Goal: Information Seeking & Learning: Find specific fact

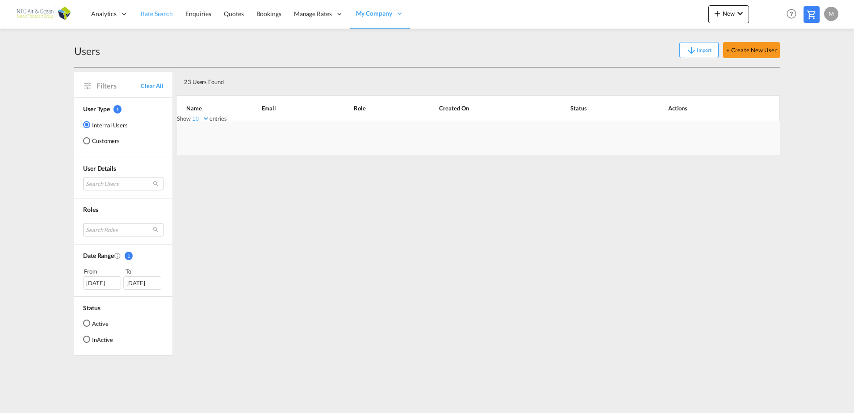
click at [167, 13] on span "Rate Search" at bounding box center [157, 14] width 32 height 8
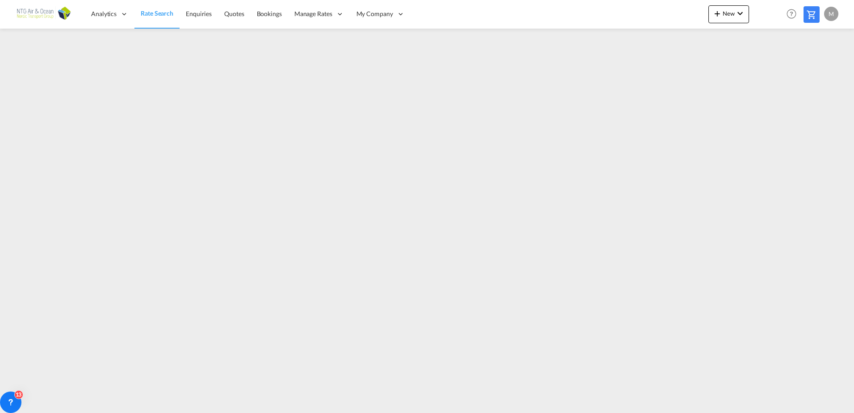
click at [153, 16] on span "Rate Search" at bounding box center [157, 13] width 33 height 8
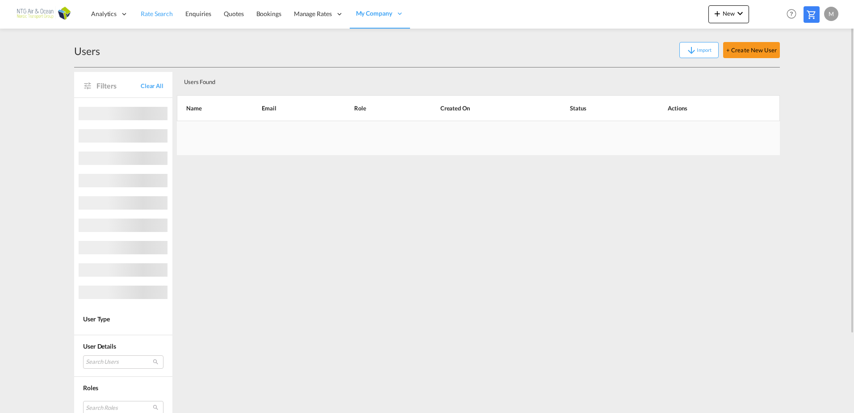
click at [153, 13] on span "Rate Search" at bounding box center [157, 14] width 32 height 8
